Goal: Task Accomplishment & Management: Manage account settings

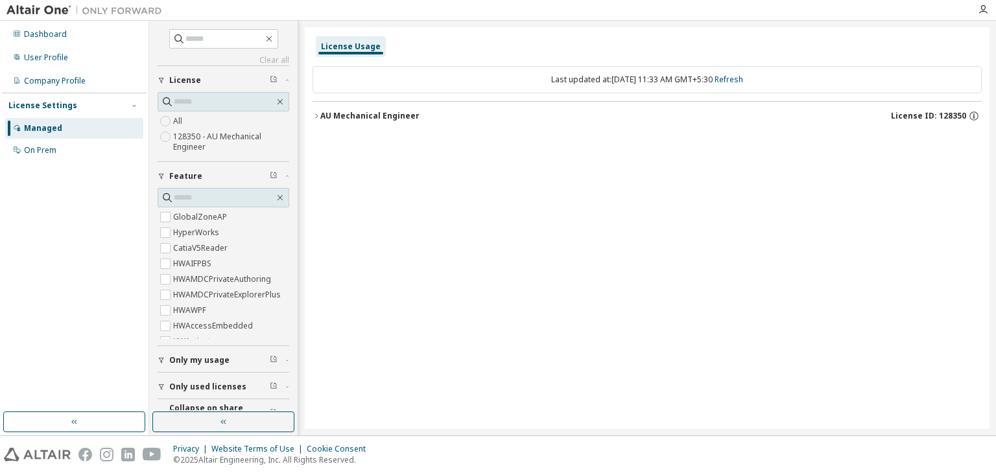
drag, startPoint x: 320, startPoint y: 114, endPoint x: 320, endPoint y: 131, distance: 16.9
click at [320, 114] on button "AU Mechanical Engineer License ID: 128350" at bounding box center [647, 116] width 669 height 29
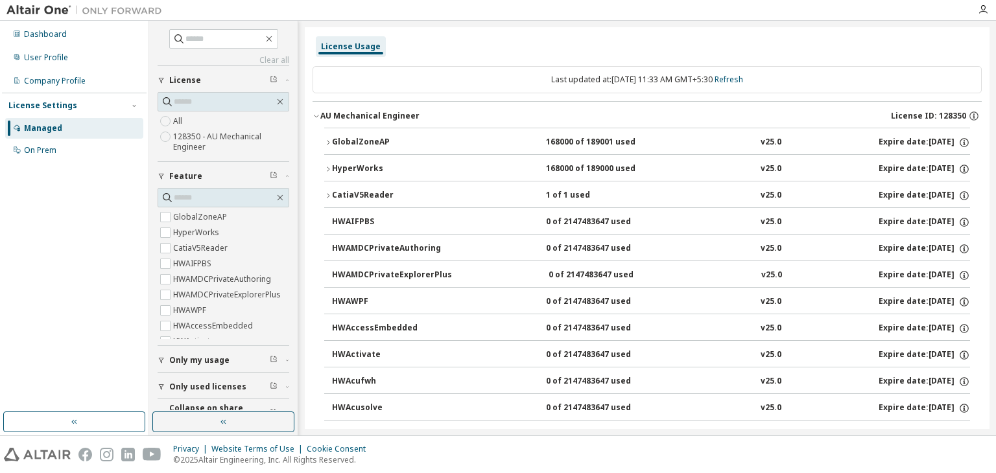
click at [326, 143] on icon "button" at bounding box center [328, 143] width 8 height 8
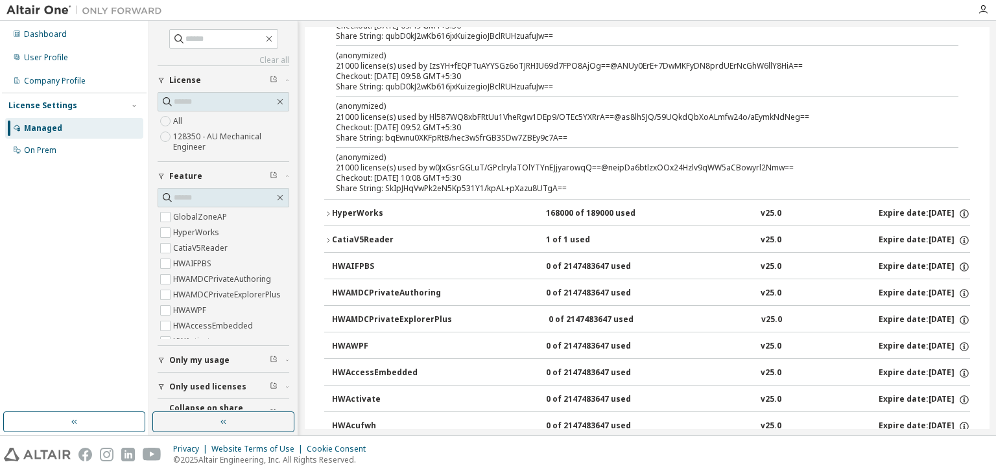
scroll to position [649, 0]
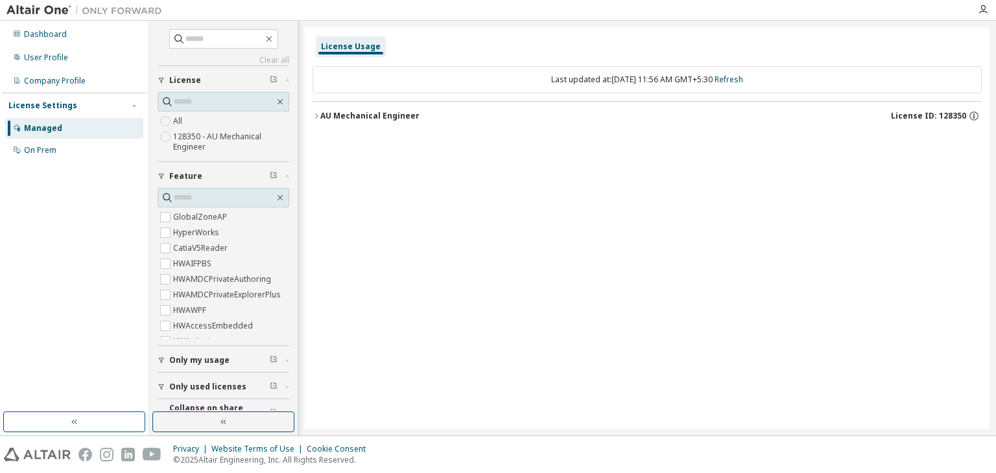
click at [319, 117] on icon "button" at bounding box center [317, 116] width 8 height 8
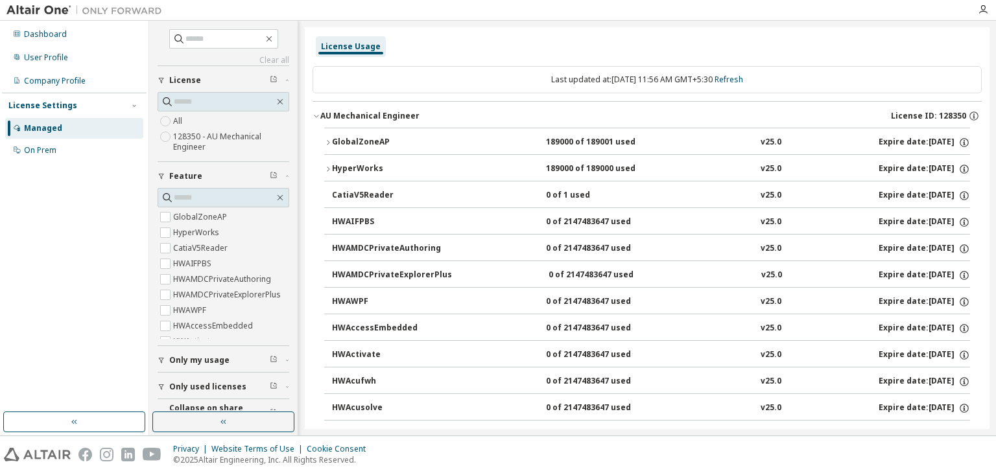
drag, startPoint x: 327, startPoint y: 138, endPoint x: 331, endPoint y: 144, distance: 6.7
click at [327, 139] on icon "button" at bounding box center [328, 143] width 8 height 8
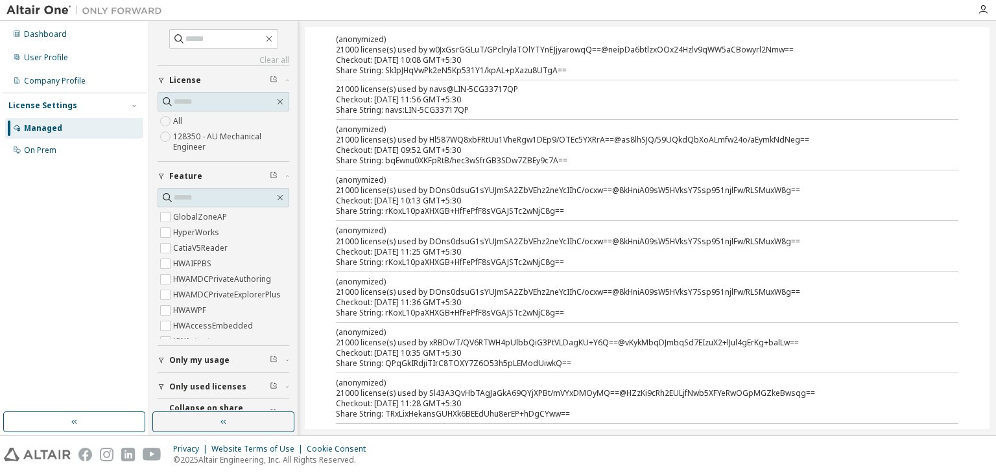
scroll to position [65, 0]
